Goal: Information Seeking & Learning: Find specific fact

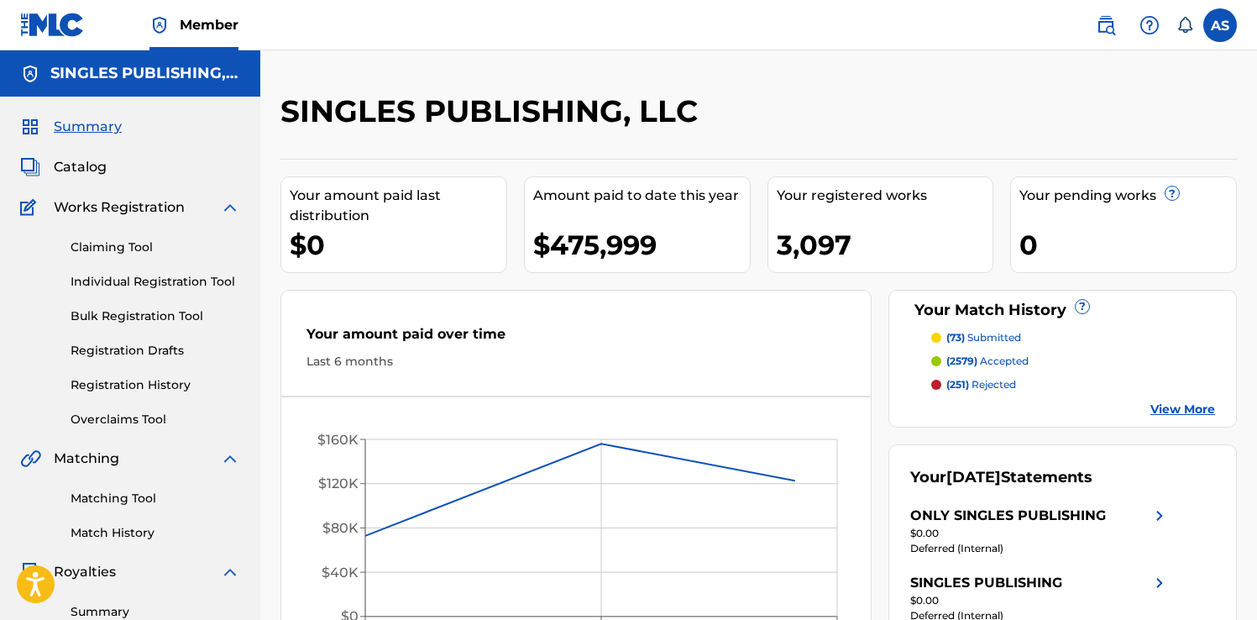
click at [1107, 24] on img at bounding box center [1106, 25] width 20 height 20
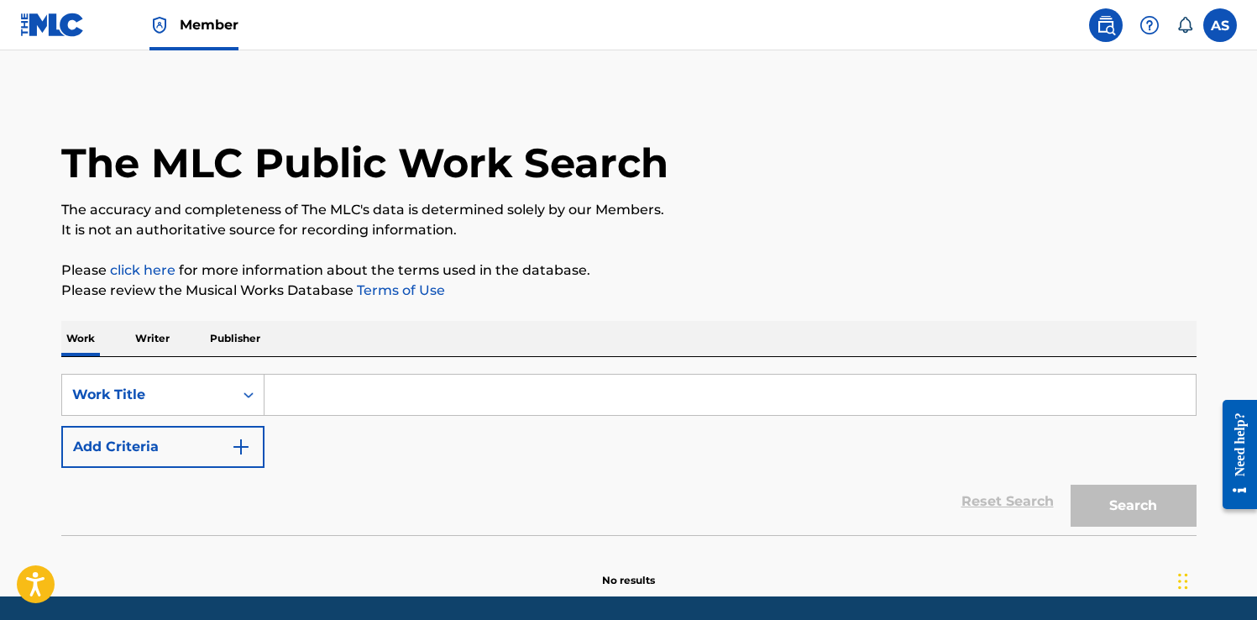
click at [283, 399] on input "Search Form" at bounding box center [731, 395] width 932 height 40
paste input "W561DI"
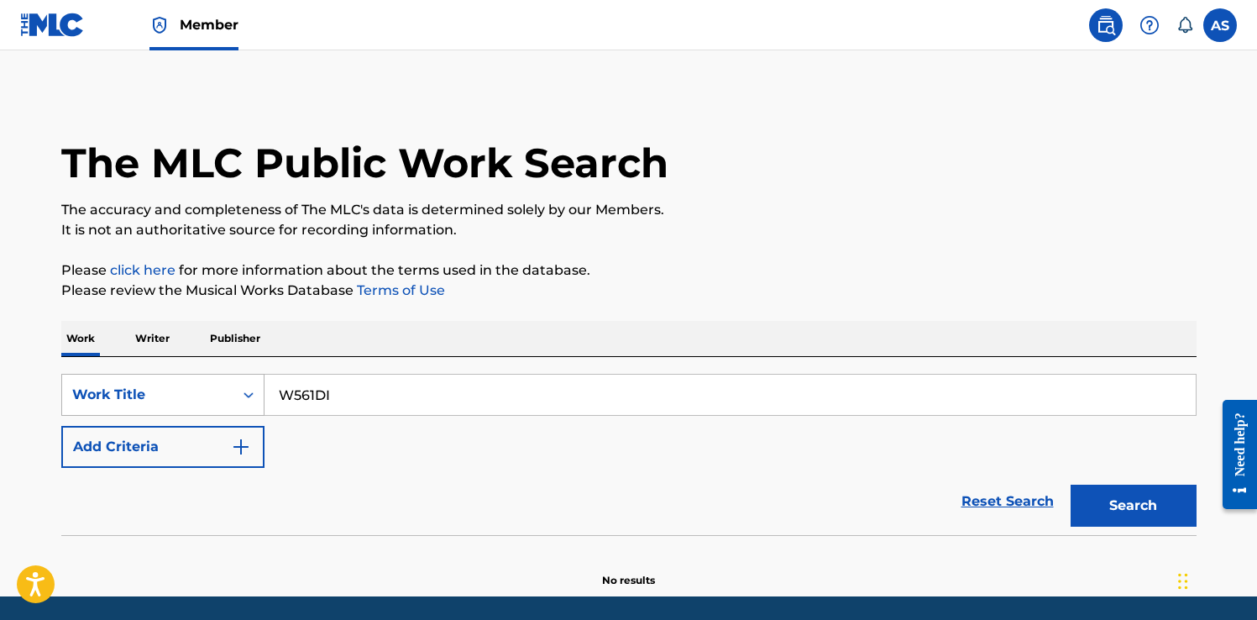
type input "W561DI"
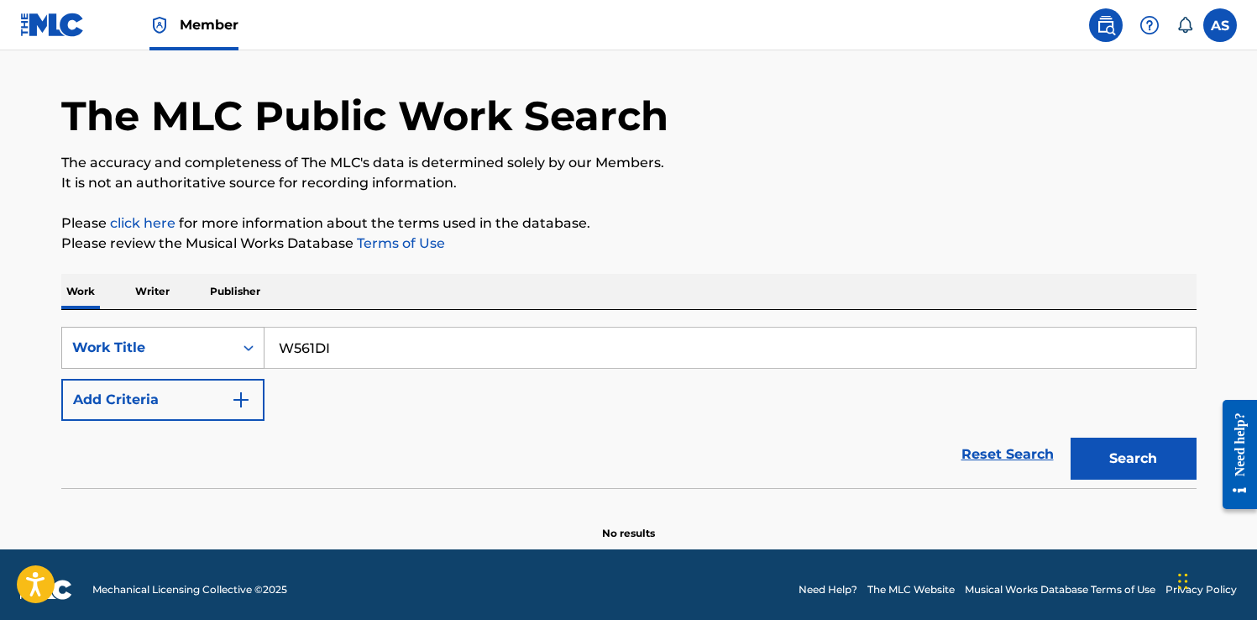
click at [207, 369] on div "Work Title" at bounding box center [162, 348] width 203 height 42
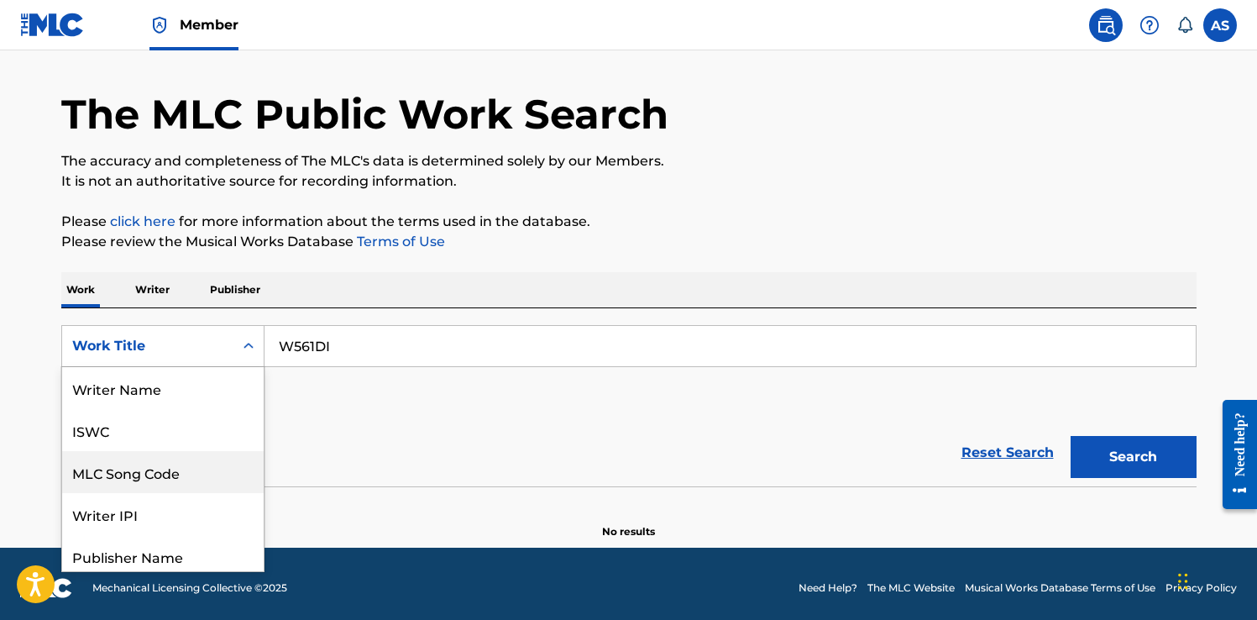
scroll to position [84, 0]
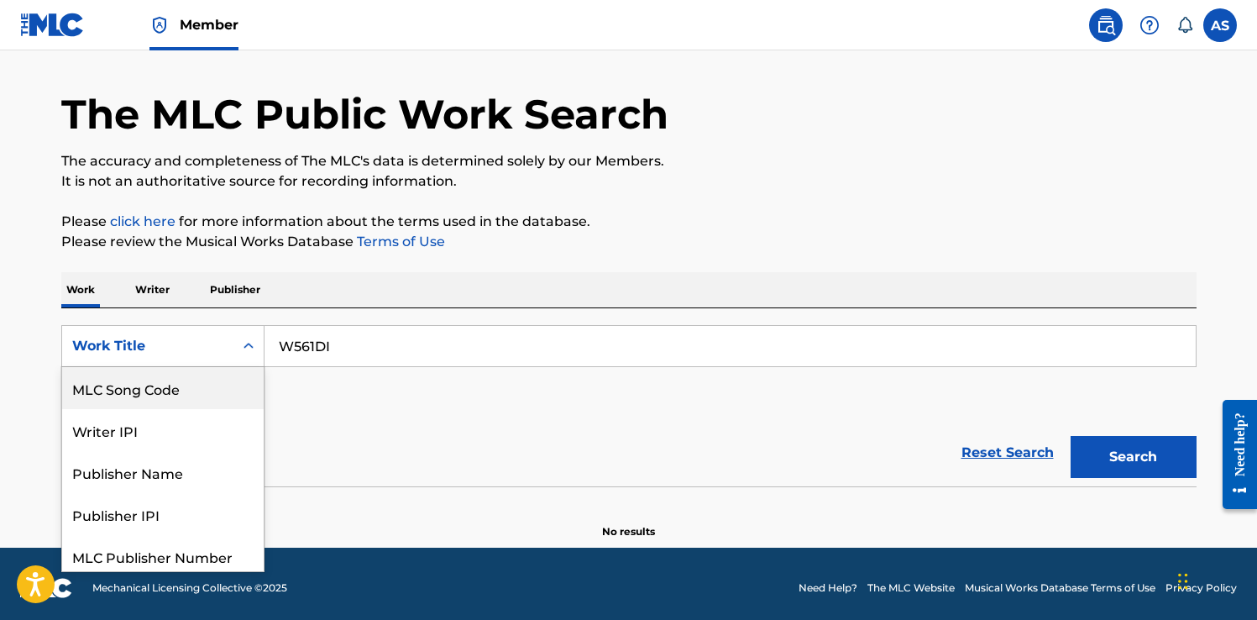
click at [190, 397] on div "MLC Song Code" at bounding box center [163, 388] width 202 height 42
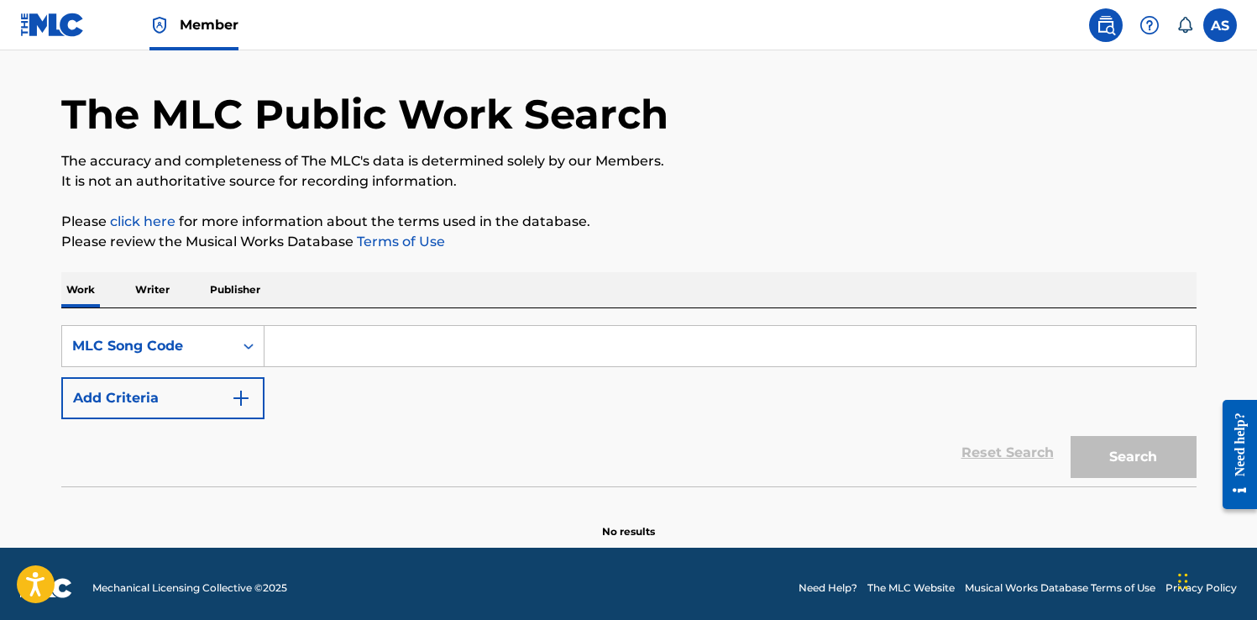
click at [407, 346] on input "Search Form" at bounding box center [731, 346] width 932 height 40
paste input "W561DI"
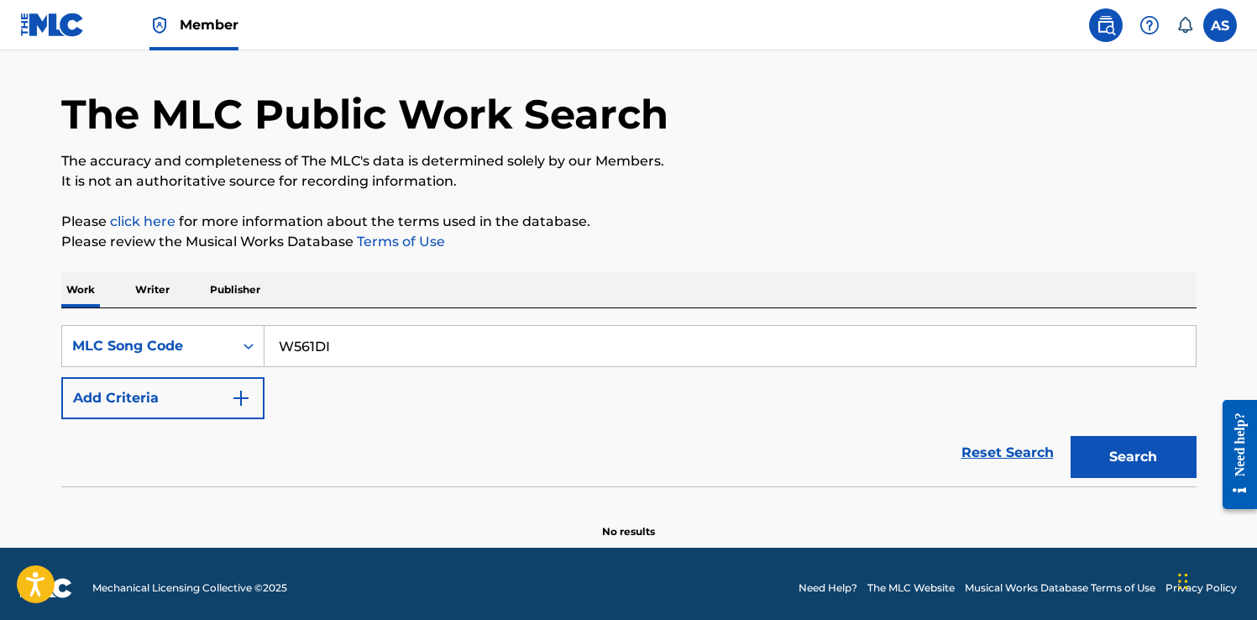
type input "W561DI"
click at [1071, 436] on button "Search" at bounding box center [1134, 457] width 126 height 42
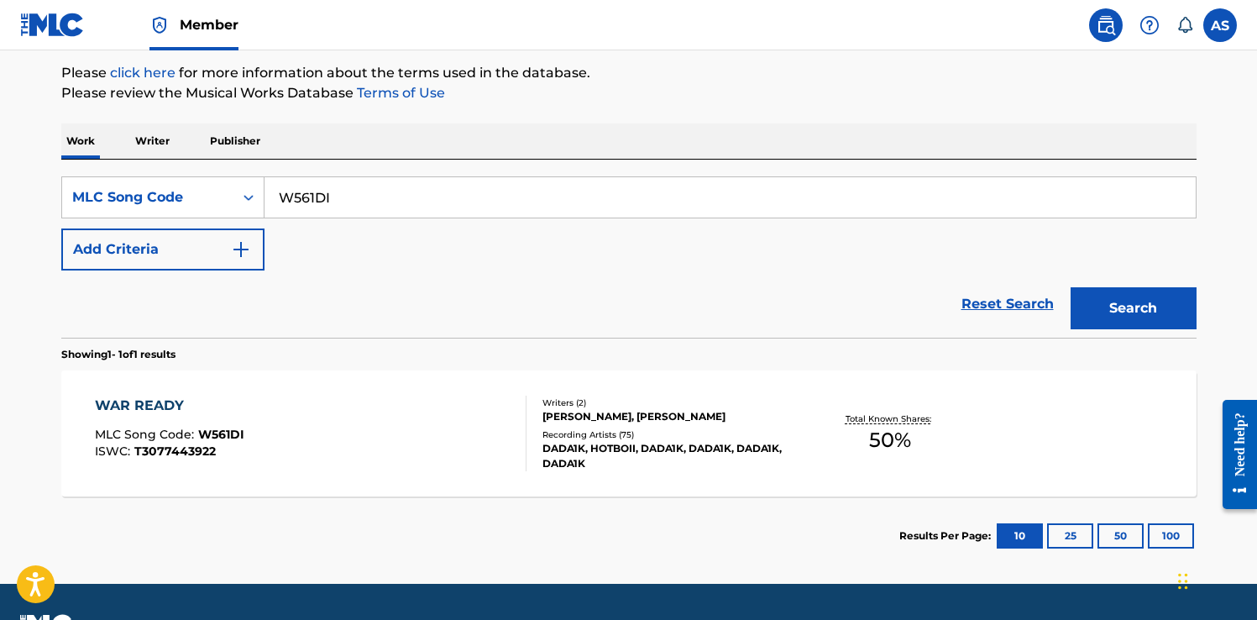
scroll to position [216, 0]
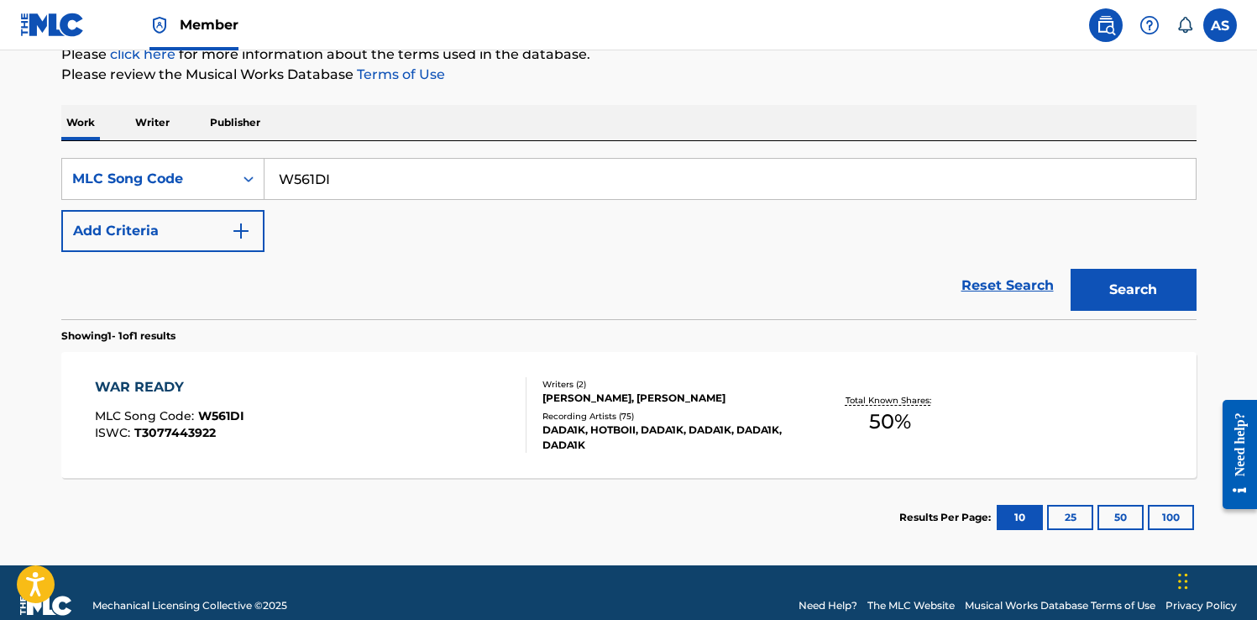
click at [465, 426] on div "WAR READY MLC Song Code : W561DI ISWC : T3077443922" at bounding box center [311, 415] width 432 height 76
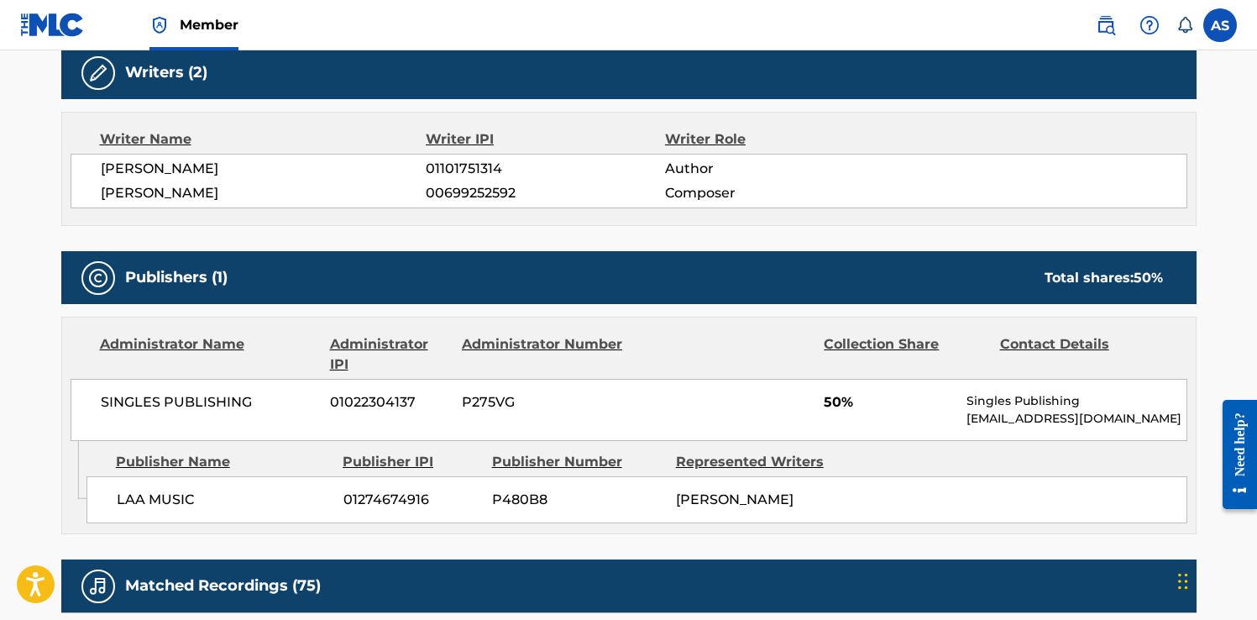
scroll to position [543, 0]
